Goal: Information Seeking & Learning: Learn about a topic

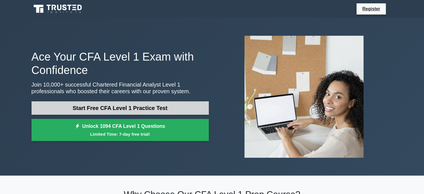
click at [120, 110] on link "Start Free CFA Level 1 Practice Test" at bounding box center [119, 107] width 177 height 13
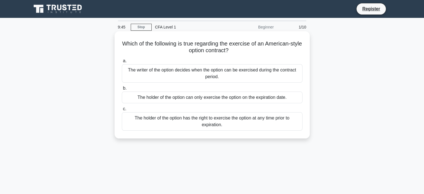
click at [259, 123] on div "The holder of the option has the right to exercise the option at any time prior…" at bounding box center [212, 121] width 181 height 18
click at [122, 111] on input "c. The holder of the option has the right to exercise the option at any time pr…" at bounding box center [122, 109] width 0 height 4
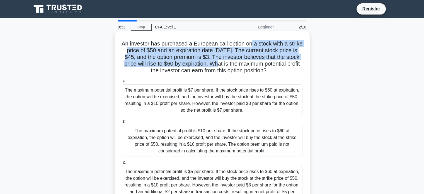
drag, startPoint x: 260, startPoint y: 42, endPoint x: 244, endPoint y: 58, distance: 22.5
click at [240, 62] on h5 "An investor has purchased a European call option on a stock with a strike price…" at bounding box center [212, 57] width 182 height 34
click at [244, 58] on h5 "An investor has purchased a European call option on a stock with a strike price…" at bounding box center [212, 57] width 182 height 34
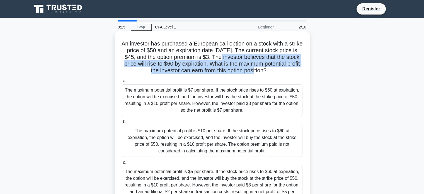
drag, startPoint x: 244, startPoint y: 58, endPoint x: 263, endPoint y: 68, distance: 21.3
click at [263, 68] on h5 "An investor has purchased a European call option on a stock with a strike price…" at bounding box center [212, 57] width 182 height 34
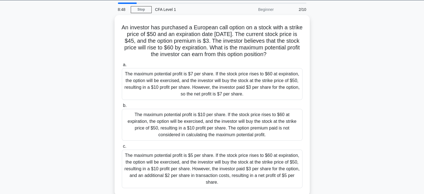
scroll to position [50, 0]
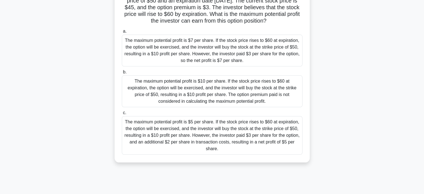
click at [257, 151] on div "The maximum potential profit is $5 per share. If the stock price rises to $60 a…" at bounding box center [212, 135] width 181 height 38
click at [122, 115] on input "c. The maximum potential profit is $5 per share. If the stock price rises to $6…" at bounding box center [122, 113] width 0 height 4
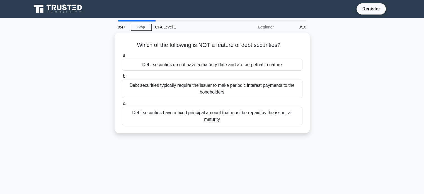
scroll to position [0, 0]
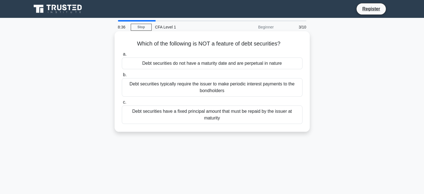
click at [257, 96] on div "Debt securities typically require the issuer to make periodic interest payments…" at bounding box center [212, 87] width 181 height 18
click at [122, 77] on input "b. Debt securities typically require the issuer to make periodic interest payme…" at bounding box center [122, 75] width 0 height 4
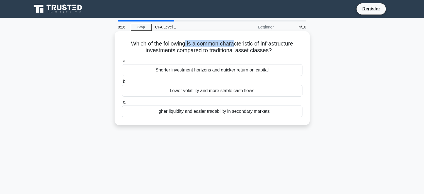
drag, startPoint x: 184, startPoint y: 45, endPoint x: 233, endPoint y: 45, distance: 49.3
click at [233, 45] on h5 "Which of the following is a common characteristic of infrastructure investments…" at bounding box center [212, 47] width 182 height 14
click at [172, 114] on div "Higher liquidity and easier tradability in secondary markets" at bounding box center [212, 111] width 181 height 12
click at [122, 104] on input "c. Higher liquidity and easier tradability in secondary markets" at bounding box center [122, 102] width 0 height 4
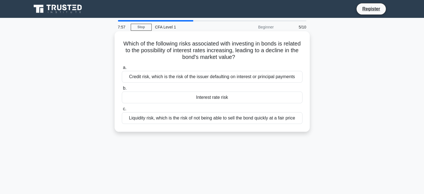
click at [230, 101] on div "Interest rate risk" at bounding box center [212, 97] width 181 height 12
click at [122, 90] on input "b. Interest rate risk" at bounding box center [122, 88] width 0 height 4
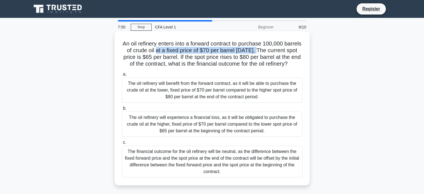
drag, startPoint x: 175, startPoint y: 51, endPoint x: 278, endPoint y: 50, distance: 102.8
click at [278, 50] on h5 "An oil refinery enters into a forward contract to purchase 100,000 barrels of c…" at bounding box center [212, 53] width 182 height 27
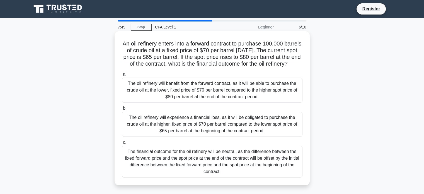
click at [171, 55] on h5 "An oil refinery enters into a forward contract to purchase 100,000 barrels of c…" at bounding box center [212, 53] width 182 height 27
drag, startPoint x: 163, startPoint y: 59, endPoint x: 233, endPoint y: 71, distance: 71.0
click at [233, 67] on h5 "An oil refinery enters into a forward contract to purchase 100,000 barrels of c…" at bounding box center [212, 53] width 182 height 27
click at [222, 67] on h5 "An oil refinery enters into a forward contract to purchase 100,000 barrels of c…" at bounding box center [212, 53] width 182 height 27
drag, startPoint x: 222, startPoint y: 73, endPoint x: 197, endPoint y: 50, distance: 34.5
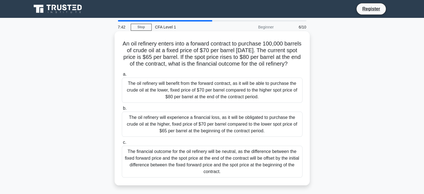
click at [197, 50] on h5 "An oil refinery enters into a forward contract to purchase 100,000 barrels of c…" at bounding box center [212, 53] width 182 height 27
click at [166, 47] on h5 "An oil refinery enters into a forward contract to purchase 100,000 barrels of c…" at bounding box center [212, 53] width 182 height 27
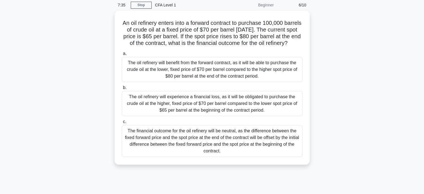
scroll to position [26, 0]
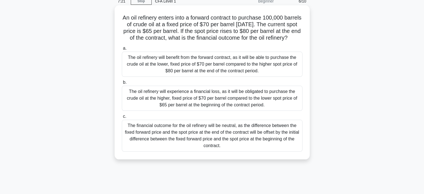
click at [195, 65] on div "The oil refinery will benefit from the forward contract, as it will be able to …" at bounding box center [212, 64] width 181 height 25
click at [122, 50] on input "a. The oil refinery will benefit from the forward contract, as it will be able …" at bounding box center [122, 49] width 0 height 4
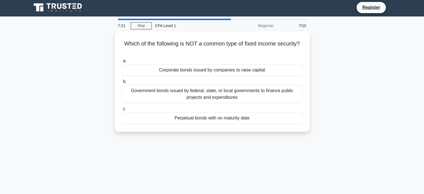
scroll to position [0, 0]
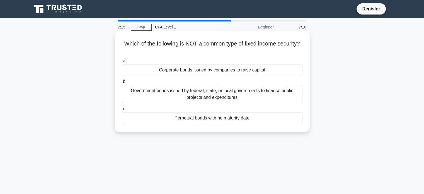
click at [249, 120] on div "Perpetual bonds with no maturity date" at bounding box center [212, 118] width 181 height 12
click at [122, 111] on input "c. Perpetual bonds with no maturity date" at bounding box center [122, 109] width 0 height 4
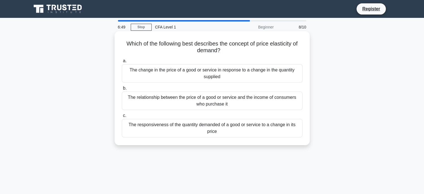
click at [236, 130] on div "The responsiveness of the quantity demanded of a good or service to a change in…" at bounding box center [212, 128] width 181 height 18
click at [122, 117] on input "c. The responsiveness of the quantity demanded of a good or service to a change…" at bounding box center [122, 116] width 0 height 4
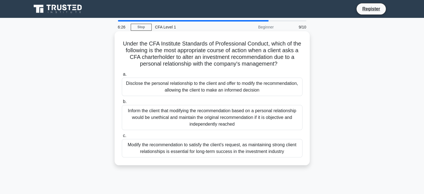
click at [185, 118] on div "Inform the client that modifying the recommendation based on a personal relatio…" at bounding box center [212, 117] width 181 height 25
click at [122, 103] on input "b. Inform the client that modifying the recommendation based on a personal rela…" at bounding box center [122, 102] width 0 height 4
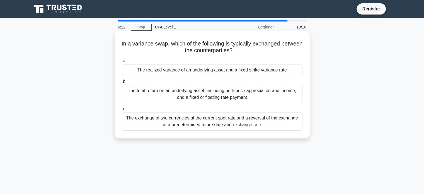
drag, startPoint x: 248, startPoint y: 49, endPoint x: 130, endPoint y: 45, distance: 117.6
click at [130, 45] on h5 "In a variance swap, which of the following is typically exchanged between the c…" at bounding box center [212, 47] width 182 height 14
click at [191, 53] on h5 "In a variance swap, which of the following is typically exchanged between the c…" at bounding box center [212, 47] width 182 height 14
click at [203, 96] on div "The total return on an underlying asset, including both price appreciation and …" at bounding box center [212, 94] width 181 height 18
click at [122, 83] on input "b. The total return on an underlying asset, including both price appreciation a…" at bounding box center [122, 82] width 0 height 4
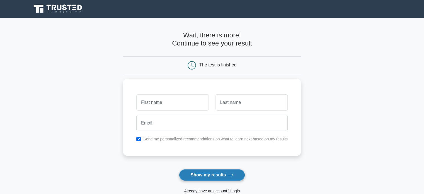
click at [192, 179] on button "Show my results" at bounding box center [212, 175] width 66 height 12
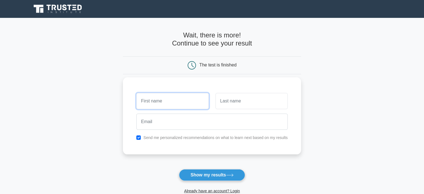
click at [160, 108] on input "text" at bounding box center [172, 101] width 72 height 16
type input "Adhishree"
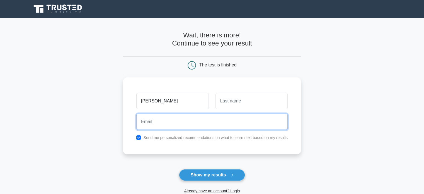
click at [203, 122] on input "email" at bounding box center [211, 121] width 151 height 16
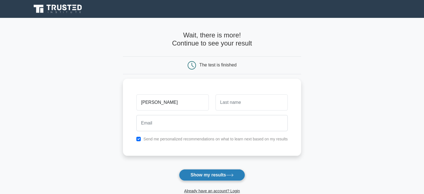
click at [201, 174] on button "Show my results" at bounding box center [212, 175] width 66 height 12
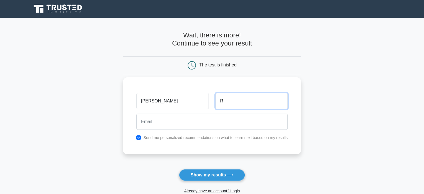
type input "R"
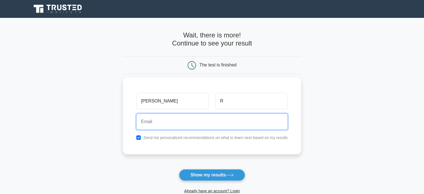
click at [171, 125] on input "email" at bounding box center [211, 121] width 151 height 16
type input "adhishreerathi05@gmail.com"
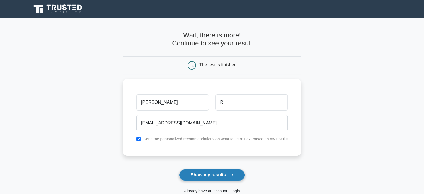
click at [198, 171] on button "Show my results" at bounding box center [212, 175] width 66 height 12
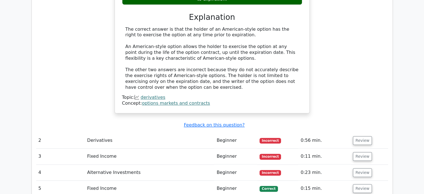
scroll to position [582, 0]
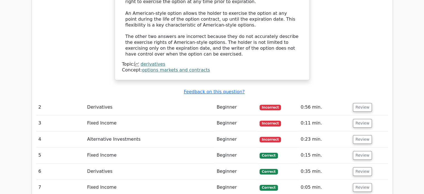
click at [142, 99] on td "Derivatives" at bounding box center [149, 107] width 129 height 16
click at [358, 103] on button "Review" at bounding box center [362, 107] width 19 height 9
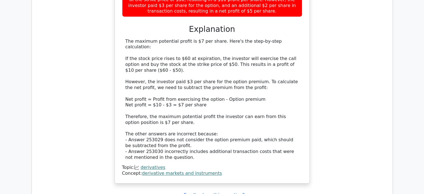
scroll to position [916, 0]
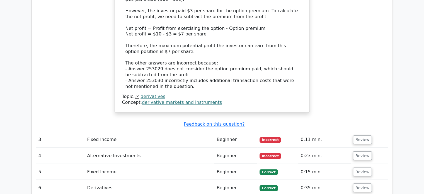
click at [367, 147] on td "Review" at bounding box center [369, 155] width 37 height 16
click at [363, 135] on button "Review" at bounding box center [362, 139] width 19 height 9
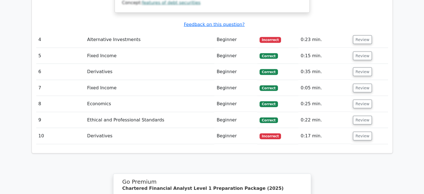
scroll to position [1172, 0]
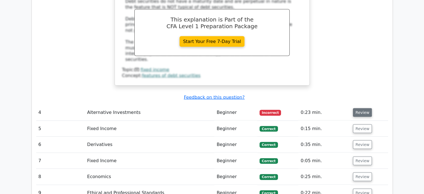
click at [359, 108] on button "Review" at bounding box center [362, 112] width 19 height 9
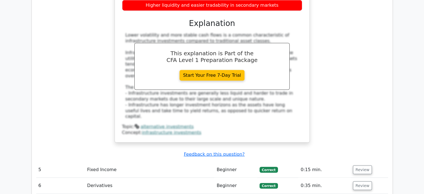
scroll to position [1401, 0]
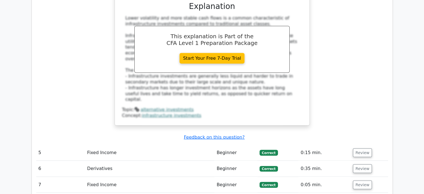
scroll to position [1424, 0]
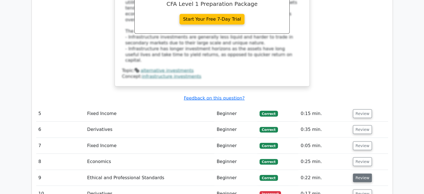
click at [355, 173] on button "Review" at bounding box center [362, 177] width 19 height 9
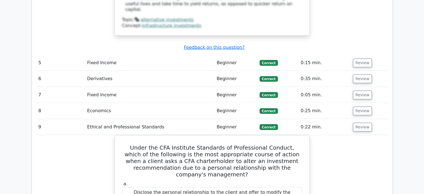
scroll to position [1425, 0]
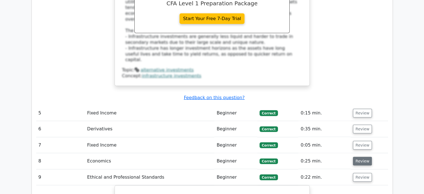
click at [363, 157] on button "Review" at bounding box center [362, 161] width 19 height 9
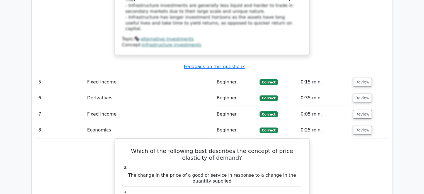
scroll to position [1438, 0]
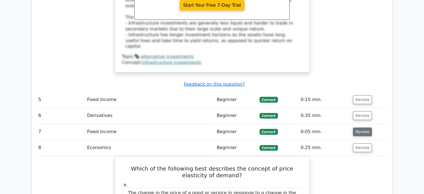
click at [362, 127] on button "Review" at bounding box center [362, 131] width 19 height 9
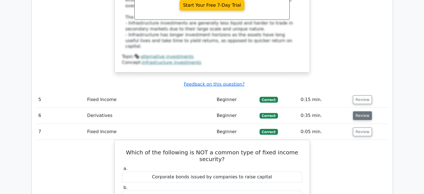
click at [362, 111] on button "Review" at bounding box center [362, 115] width 19 height 9
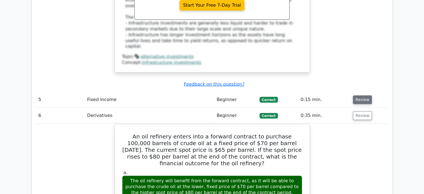
click at [362, 95] on button "Review" at bounding box center [362, 99] width 19 height 9
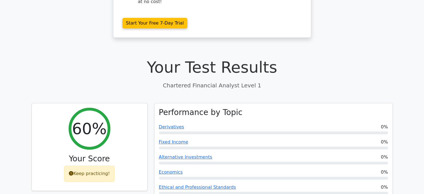
scroll to position [0, 0]
